Goal: Transaction & Acquisition: Purchase product/service

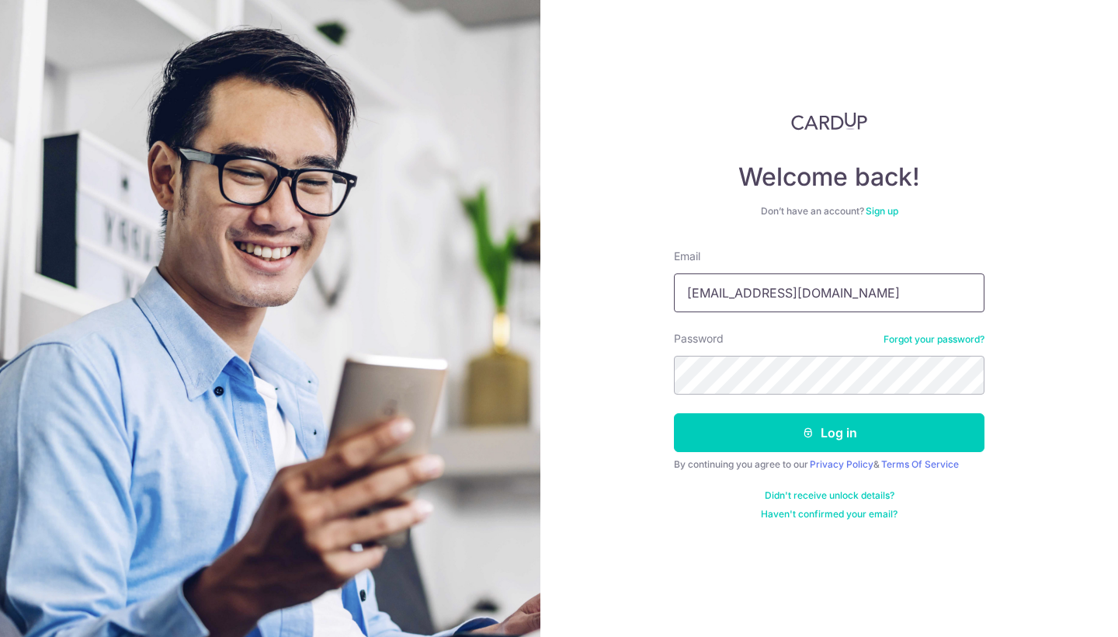
type input "[EMAIL_ADDRESS][DOMAIN_NAME]"
click at [829, 432] on button "Log in" at bounding box center [829, 432] width 311 height 39
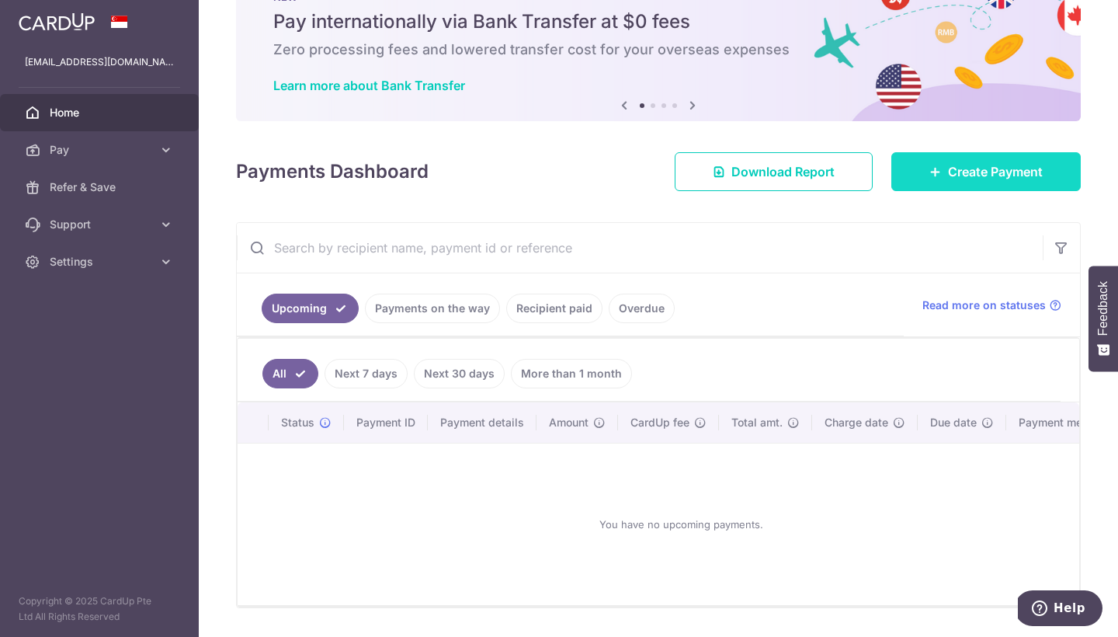
click at [932, 161] on link "Create Payment" at bounding box center [985, 171] width 189 height 39
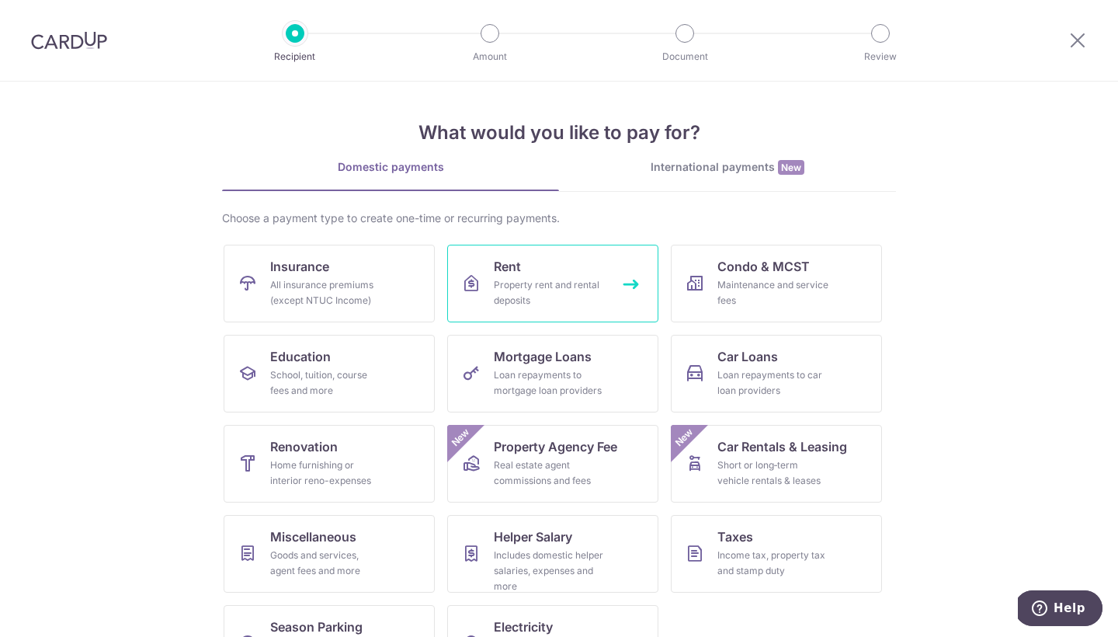
click at [540, 304] on div "Property rent and rental deposits" at bounding box center [550, 292] width 112 height 31
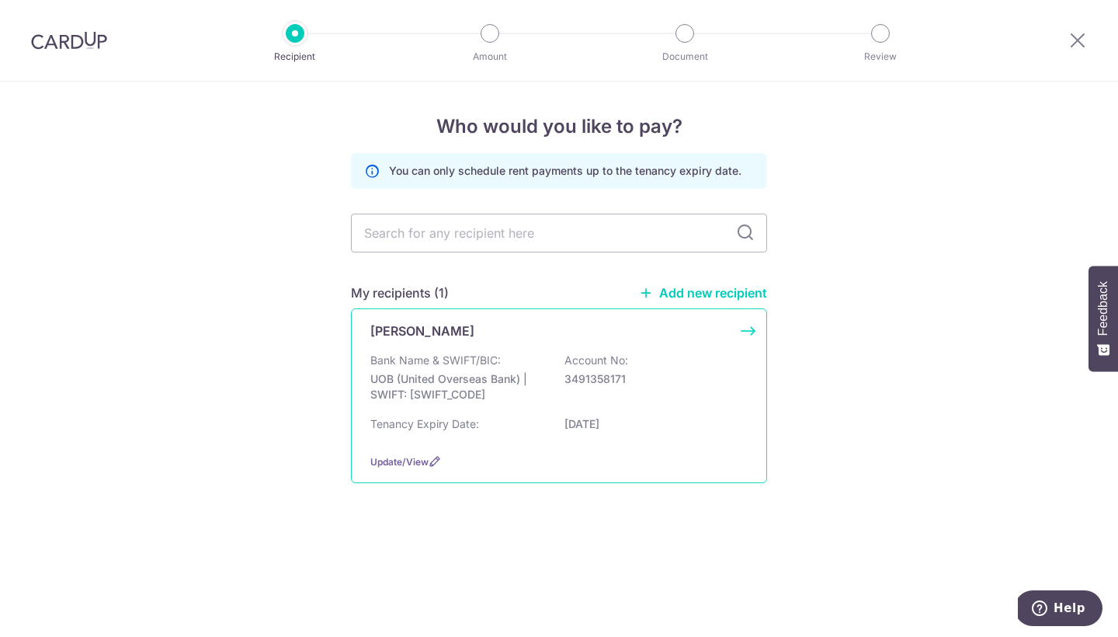
click at [467, 352] on div "Liao Ying Chian Bank Name & SWIFT/BIC: UOB (United Overseas Bank) | SWIFT: UOVB…" at bounding box center [559, 395] width 416 height 175
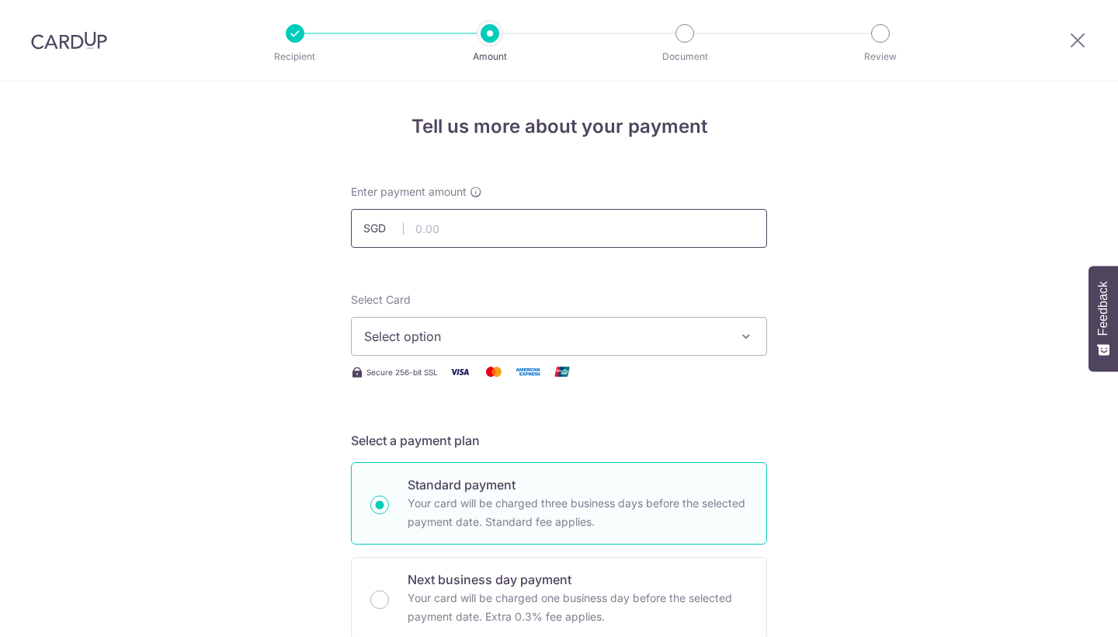
click at [452, 230] on input "text" at bounding box center [559, 228] width 416 height 39
type input "3,600.00"
click at [433, 336] on span "Select option" at bounding box center [545, 336] width 362 height 19
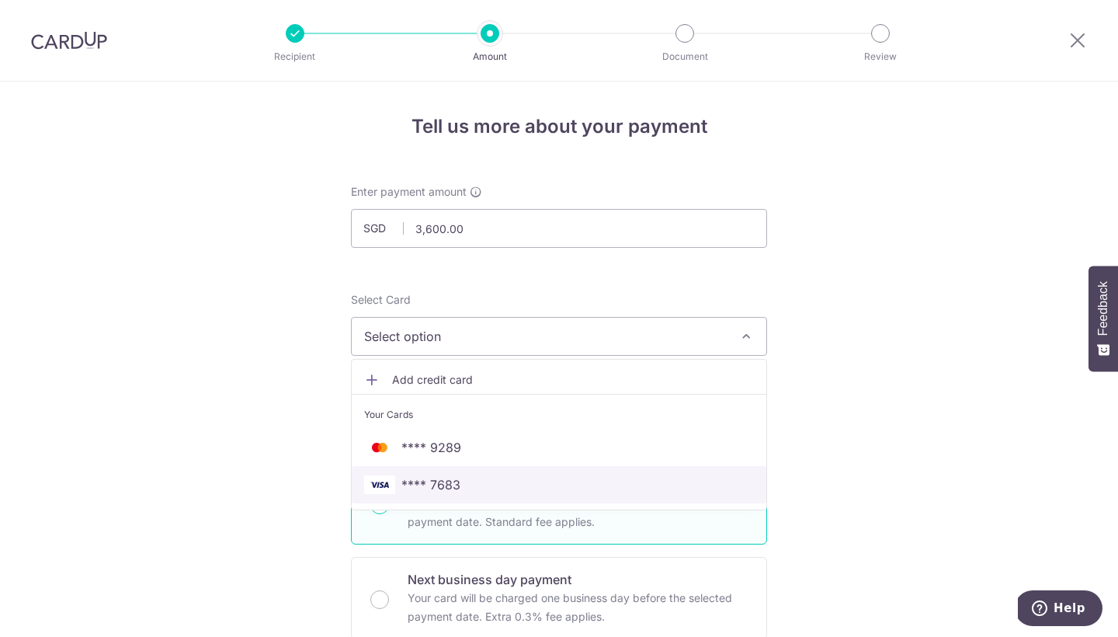
click at [435, 488] on span "**** 7683" at bounding box center [430, 484] width 59 height 19
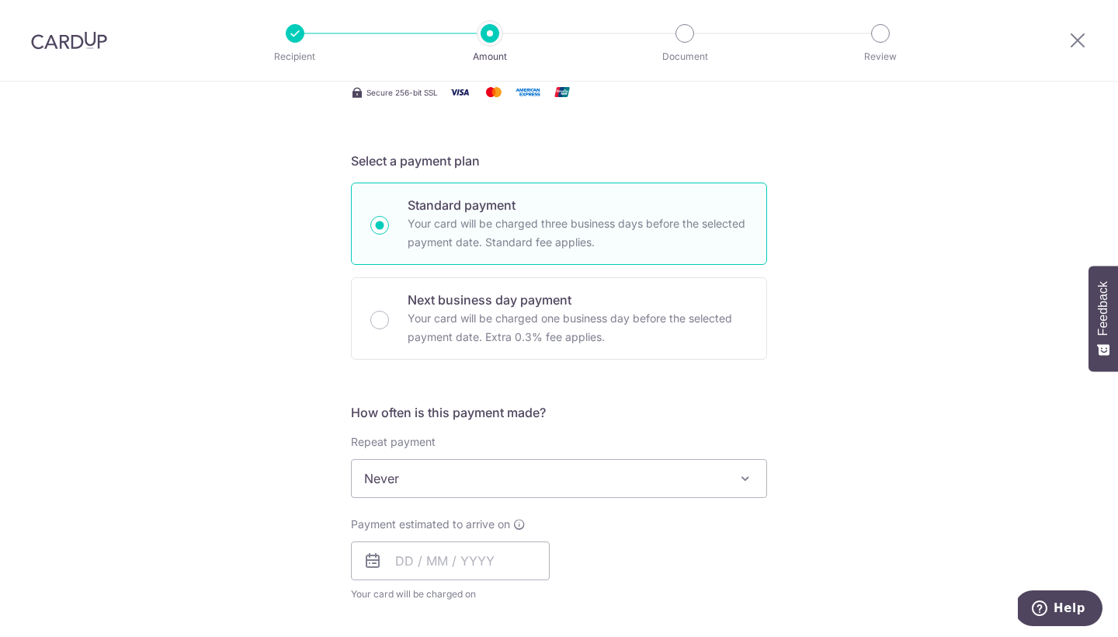
scroll to position [295, 0]
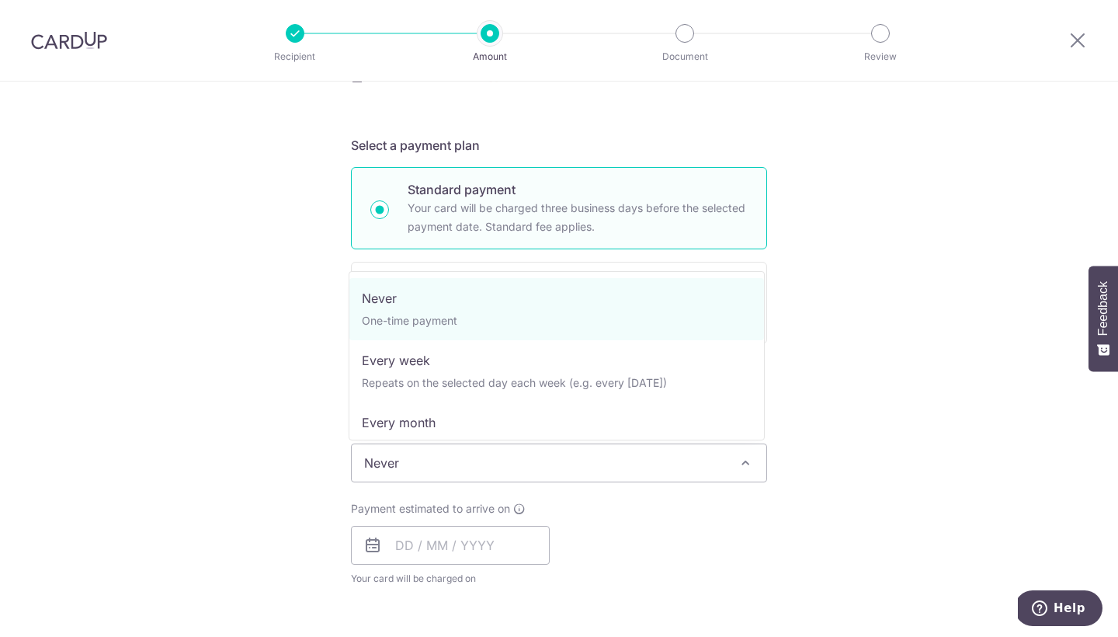
click at [392, 457] on span "Never" at bounding box center [559, 462] width 415 height 37
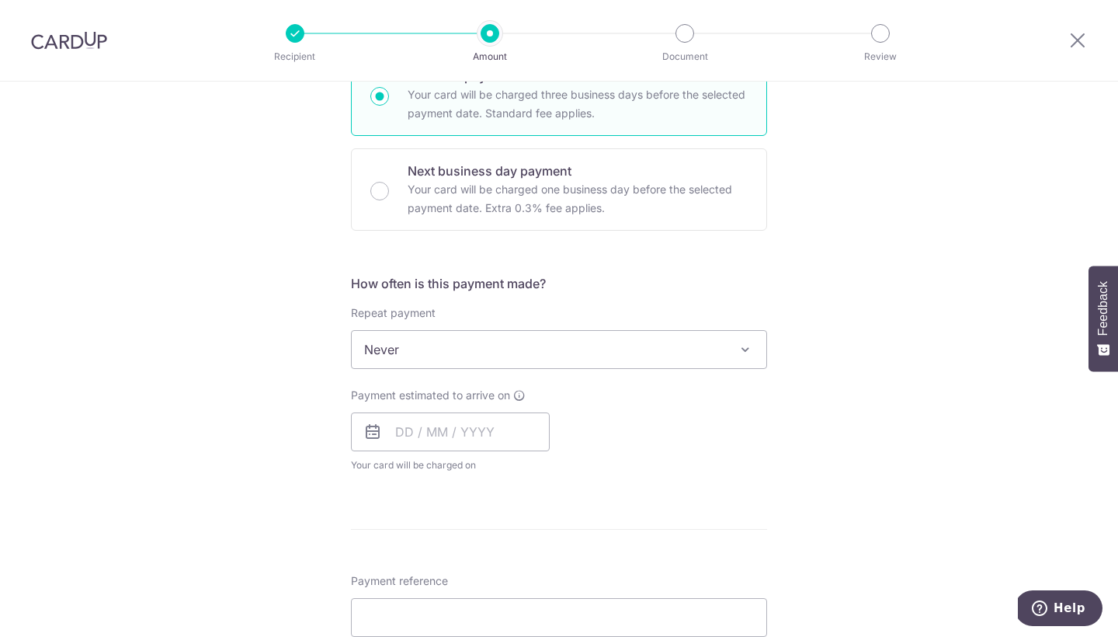
scroll to position [456, 0]
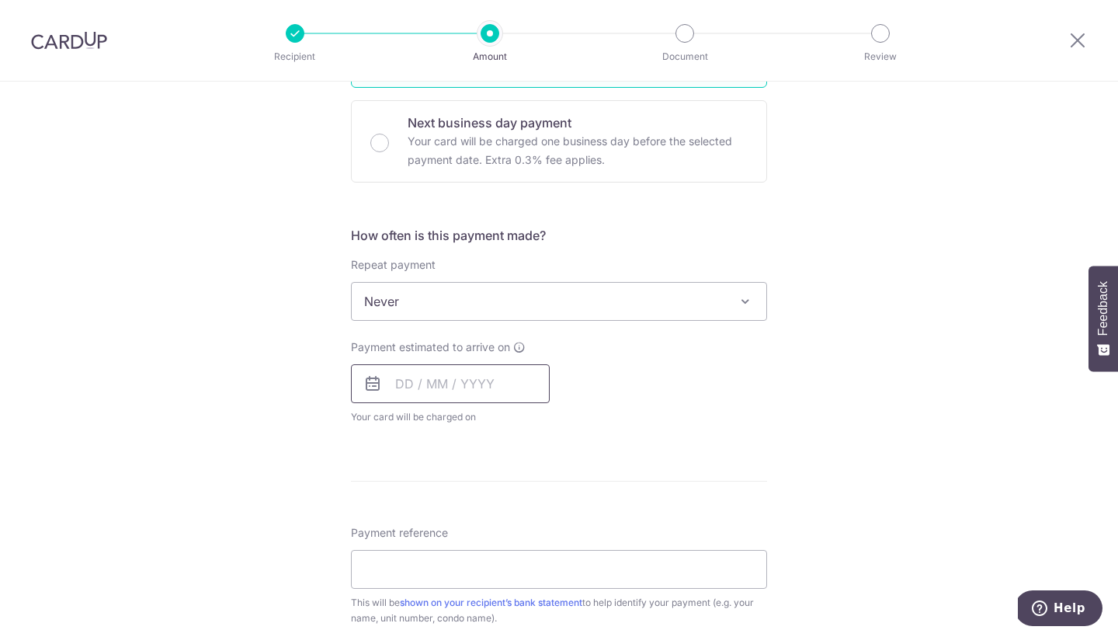
click at [449, 386] on input "text" at bounding box center [450, 383] width 199 height 39
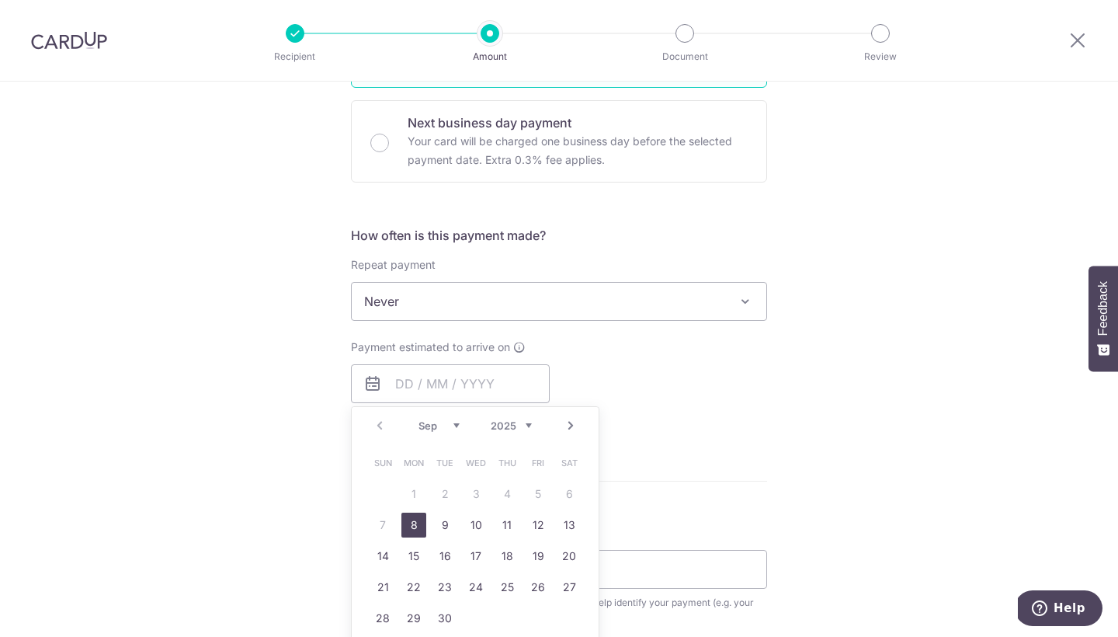
click at [404, 526] on link "8" at bounding box center [413, 524] width 25 height 25
type input "[DATE]"
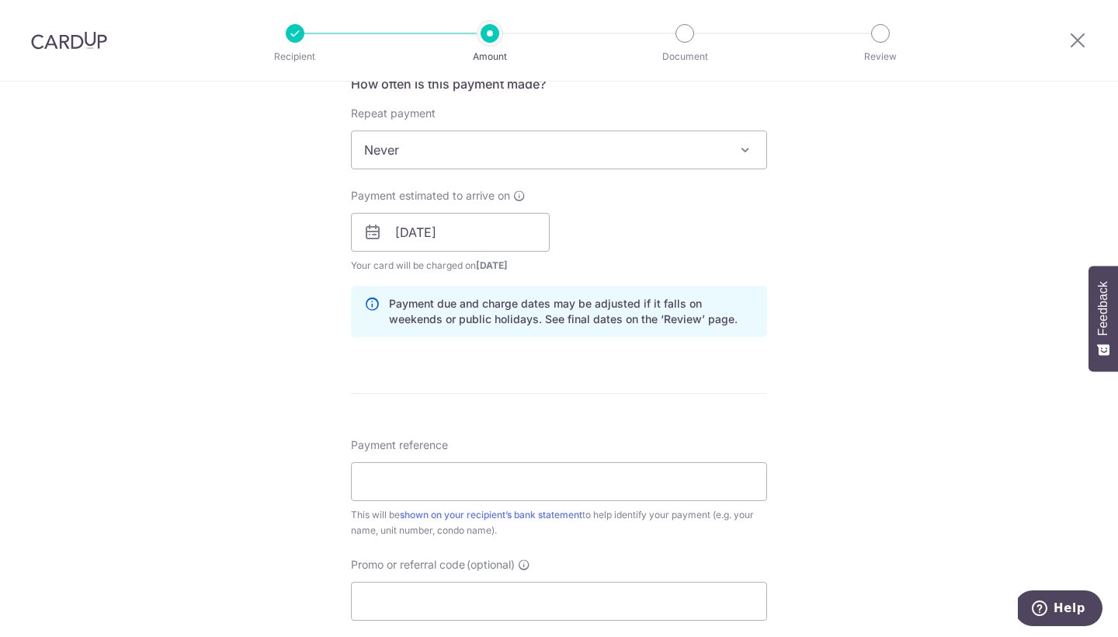
scroll to position [641, 0]
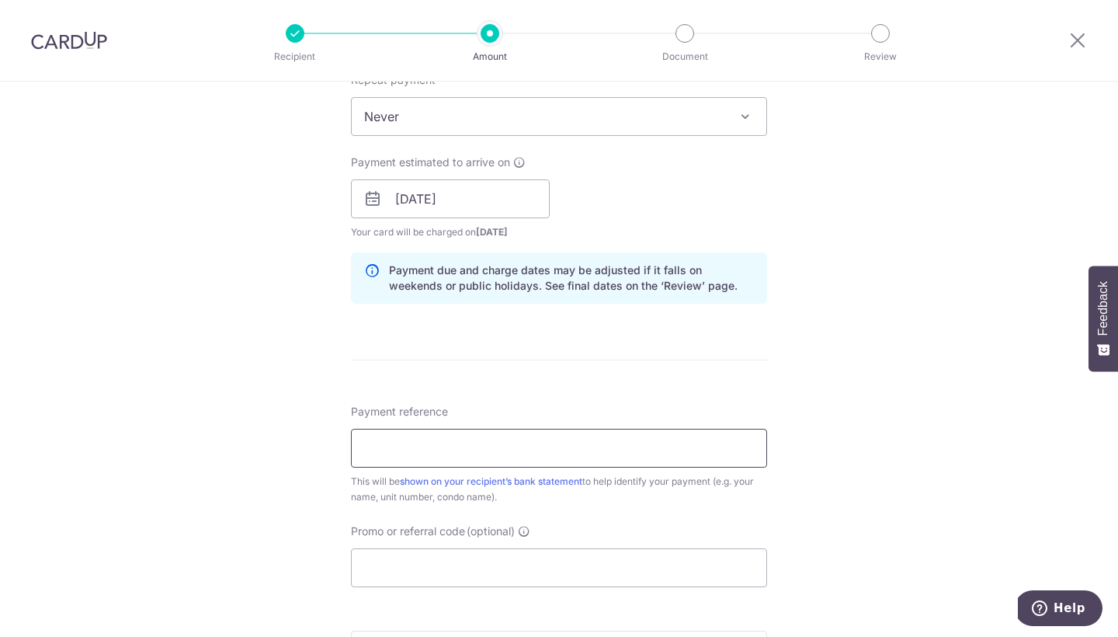
click at [367, 463] on input "Payment reference" at bounding box center [559, 448] width 416 height 39
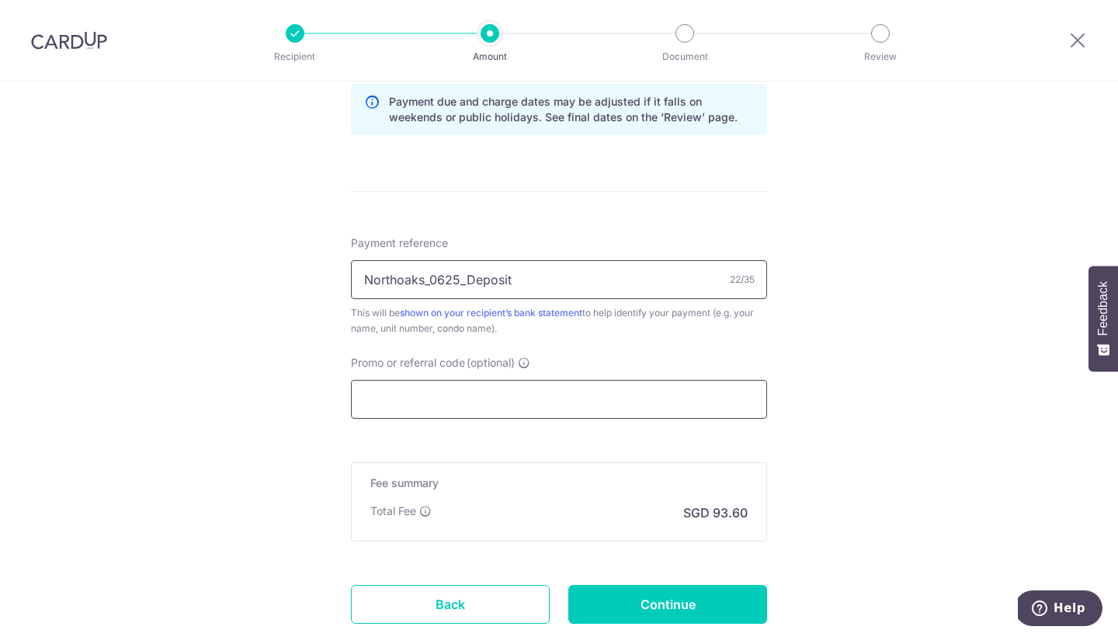
scroll to position [821, 0]
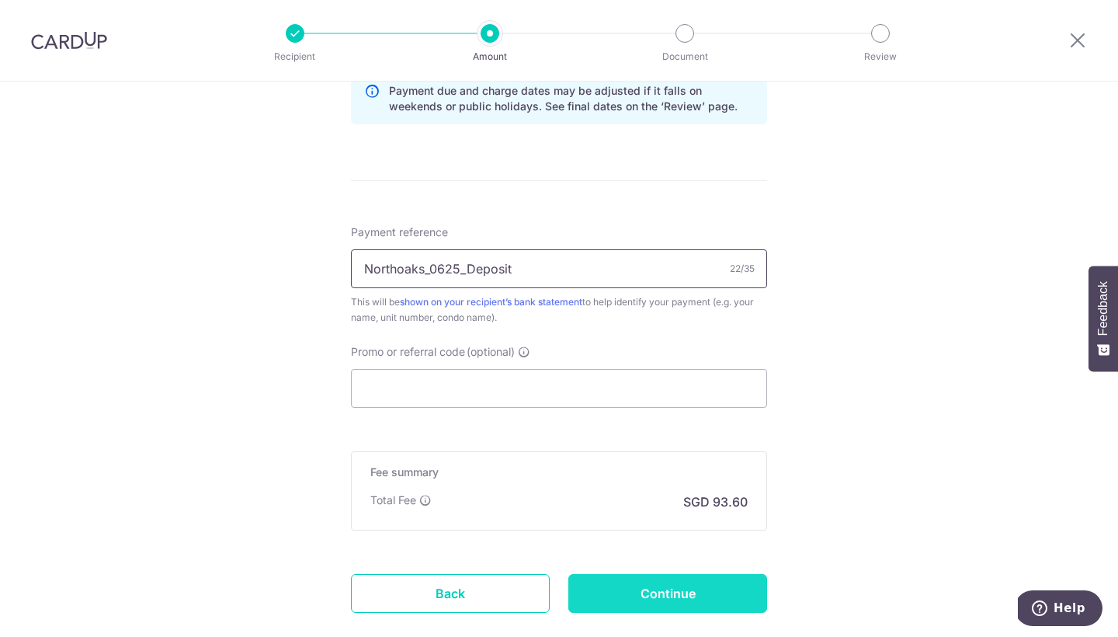
type input "Northoaks_0625_Deposit"
click at [599, 581] on input "Continue" at bounding box center [667, 593] width 199 height 39
type input "Create Schedule"
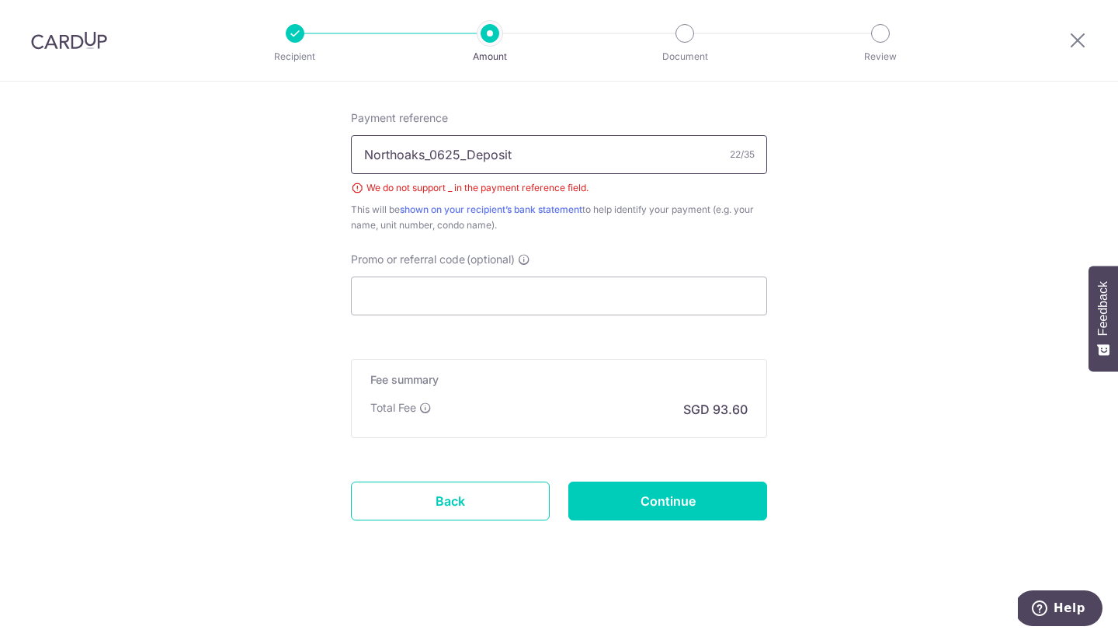
click at [464, 160] on input "Northoaks_0625_Deposit" at bounding box center [559, 154] width 416 height 39
type input "Northoaks0625Deposit"
click at [628, 489] on input "Continue" at bounding box center [667, 500] width 199 height 39
type input "Create Schedule"
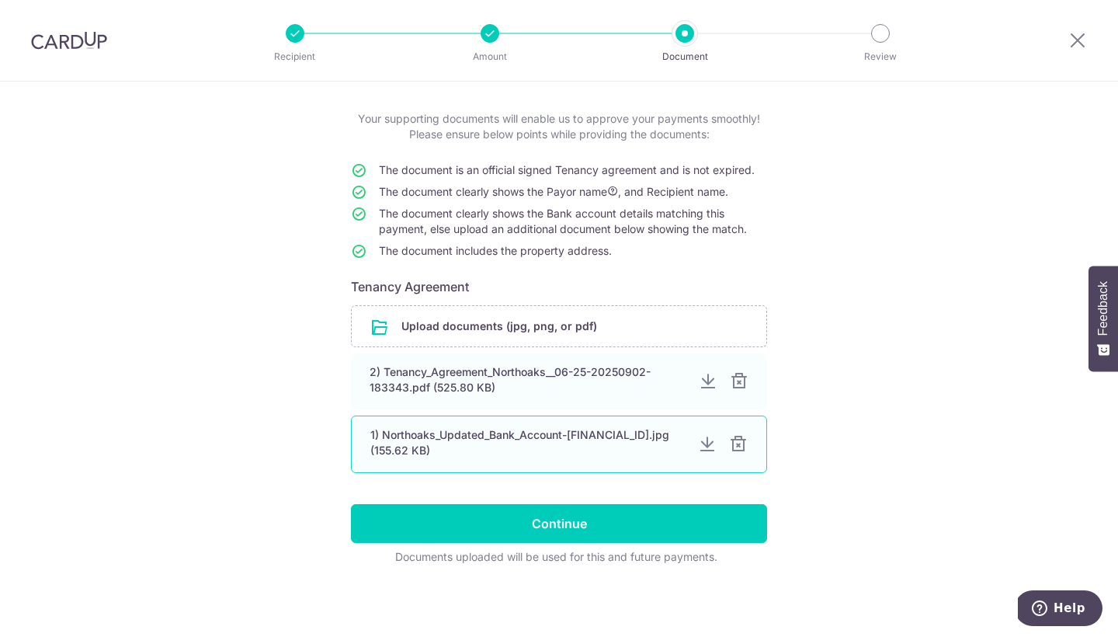
scroll to position [72, 0]
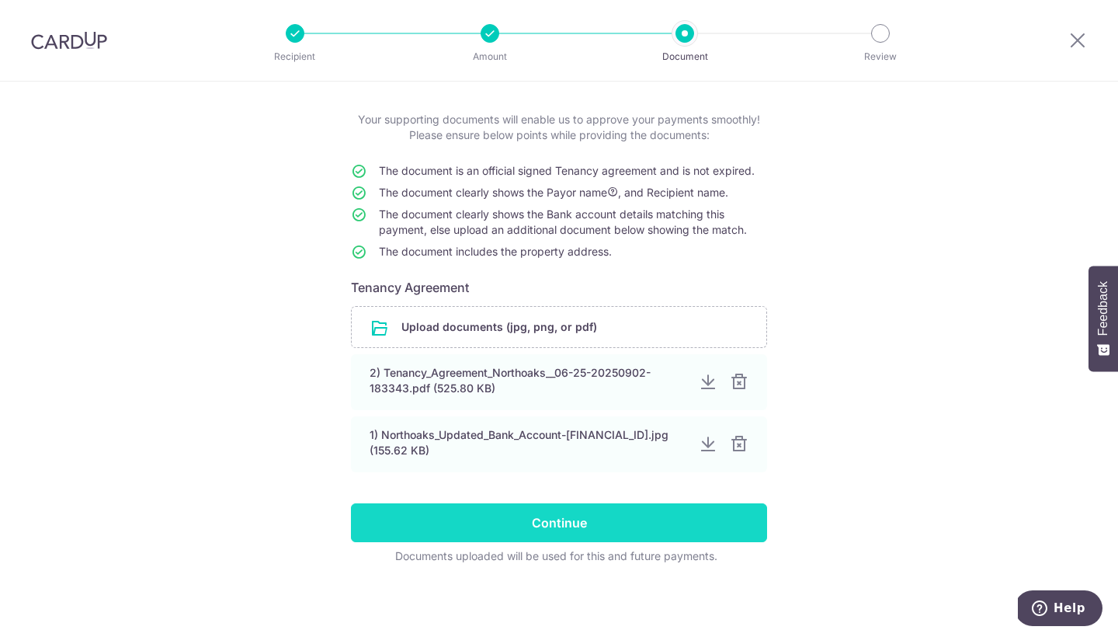
click at [691, 527] on input "Continue" at bounding box center [559, 522] width 416 height 39
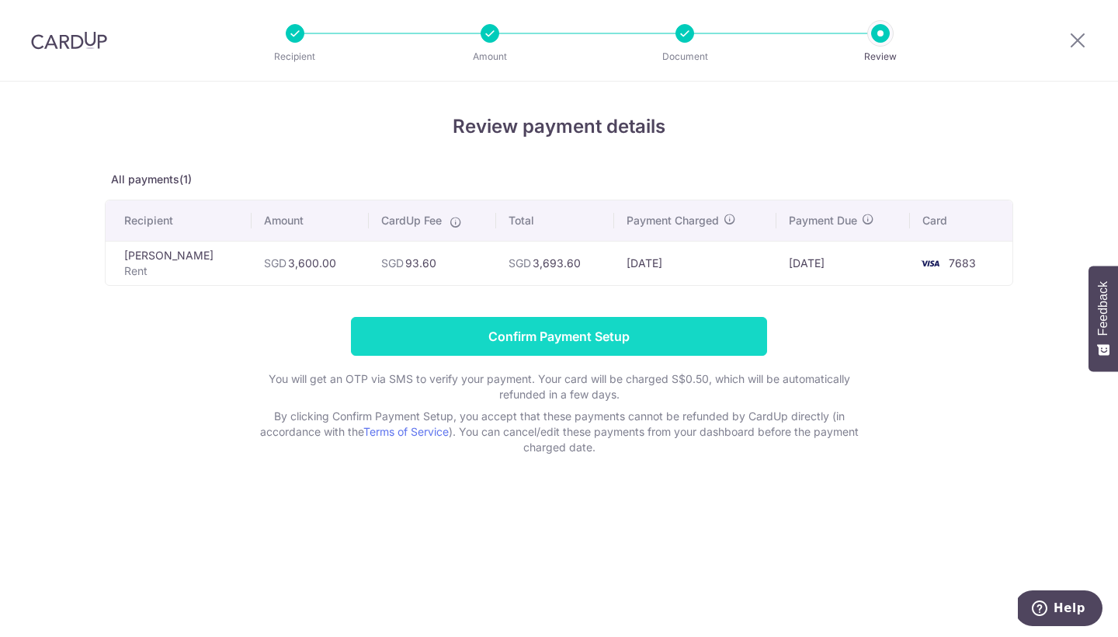
click at [654, 338] on input "Confirm Payment Setup" at bounding box center [559, 336] width 416 height 39
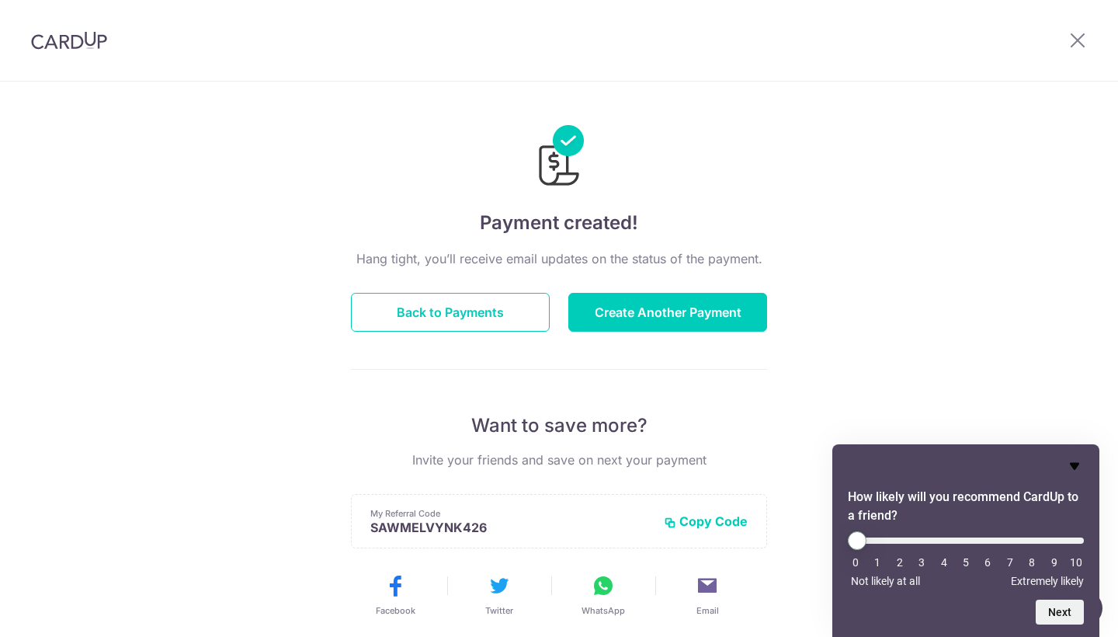
click at [1073, 465] on icon "Hide survey" at bounding box center [1074, 466] width 9 height 7
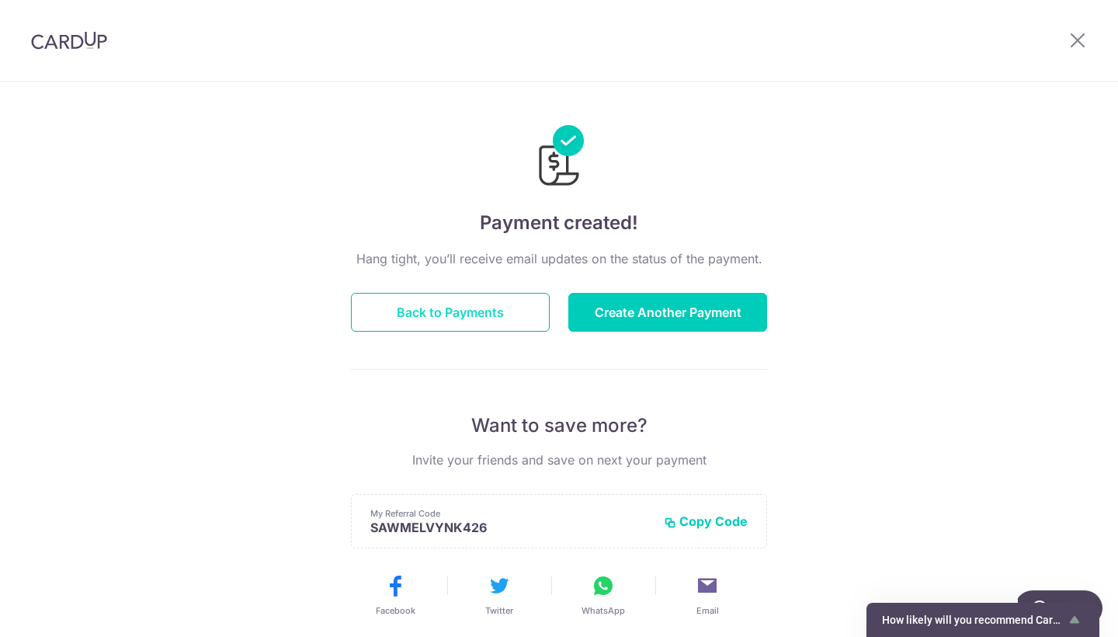
click at [478, 314] on button "Back to Payments" at bounding box center [450, 312] width 199 height 39
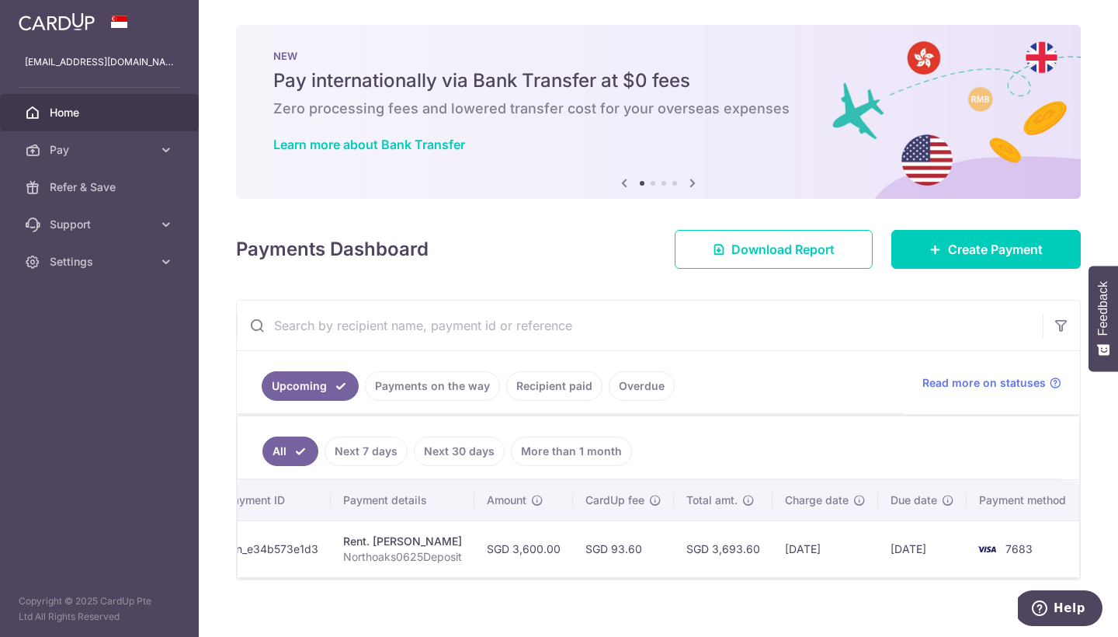
scroll to position [0, 153]
